Goal: Information Seeking & Learning: Find specific fact

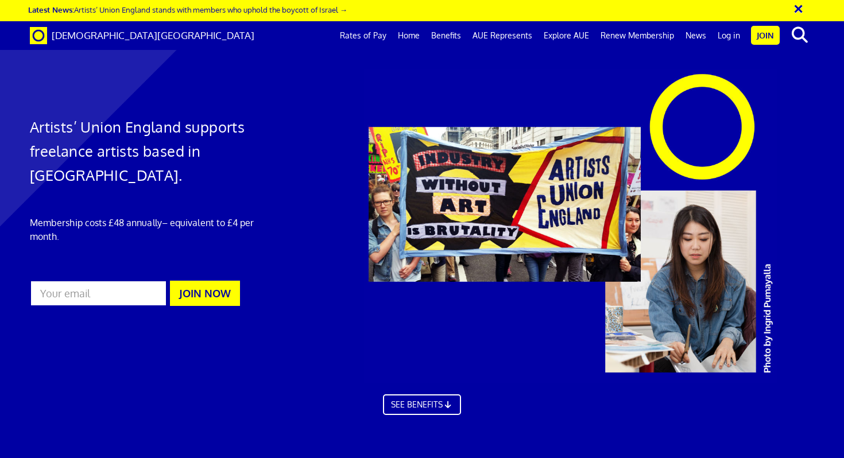
scroll to position [47, 0]
click at [382, 35] on link "Rates of Pay" at bounding box center [363, 35] width 58 height 29
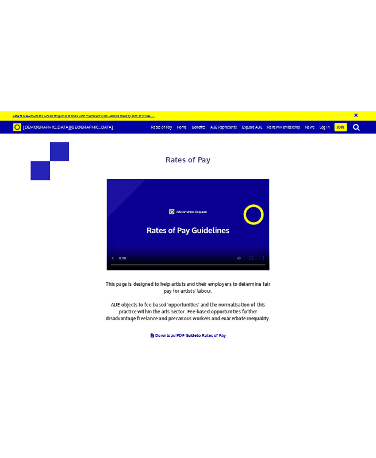
scroll to position [0, 7]
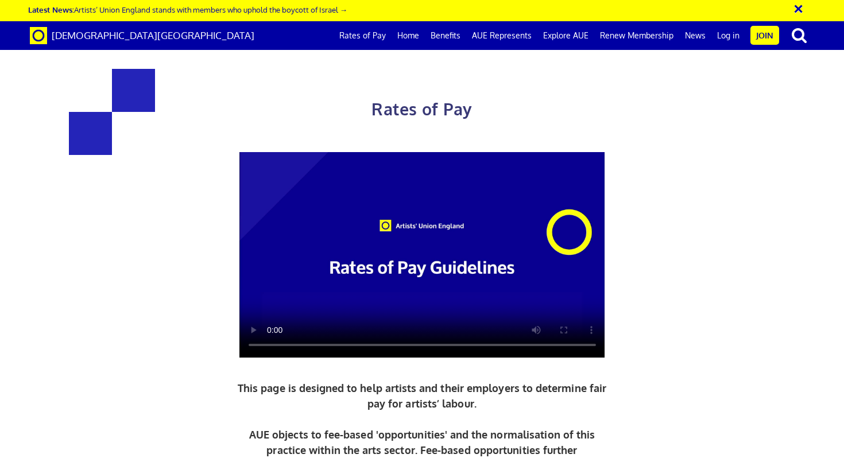
drag, startPoint x: 550, startPoint y: 160, endPoint x: 514, endPoint y: 161, distance: 36.2
